Goal: Navigation & Orientation: Find specific page/section

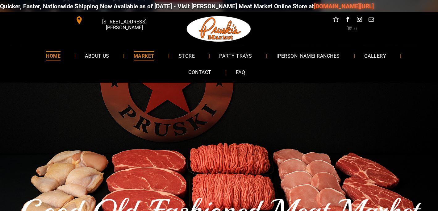
click at [134, 55] on span "MARKET" at bounding box center [144, 55] width 21 height 9
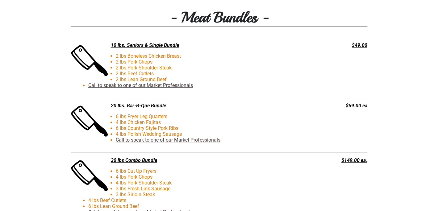
scroll to position [1360, 0]
